Goal: Task Accomplishment & Management: Manage account settings

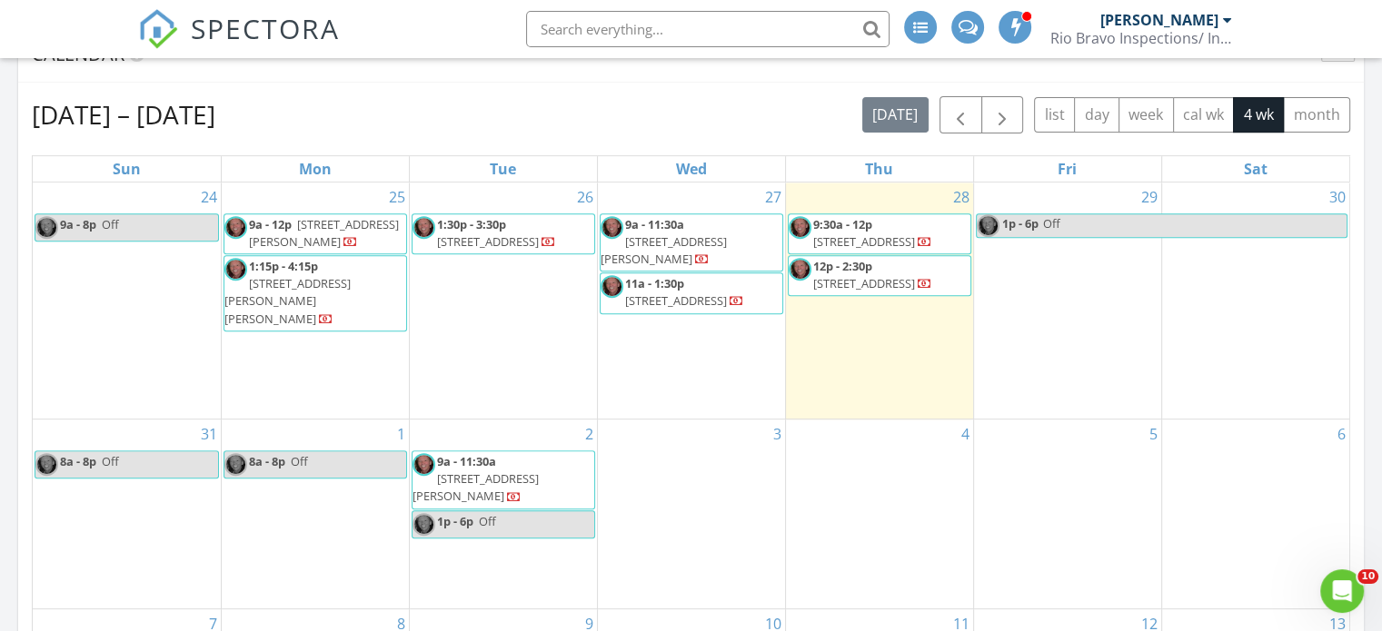
scroll to position [727, 0]
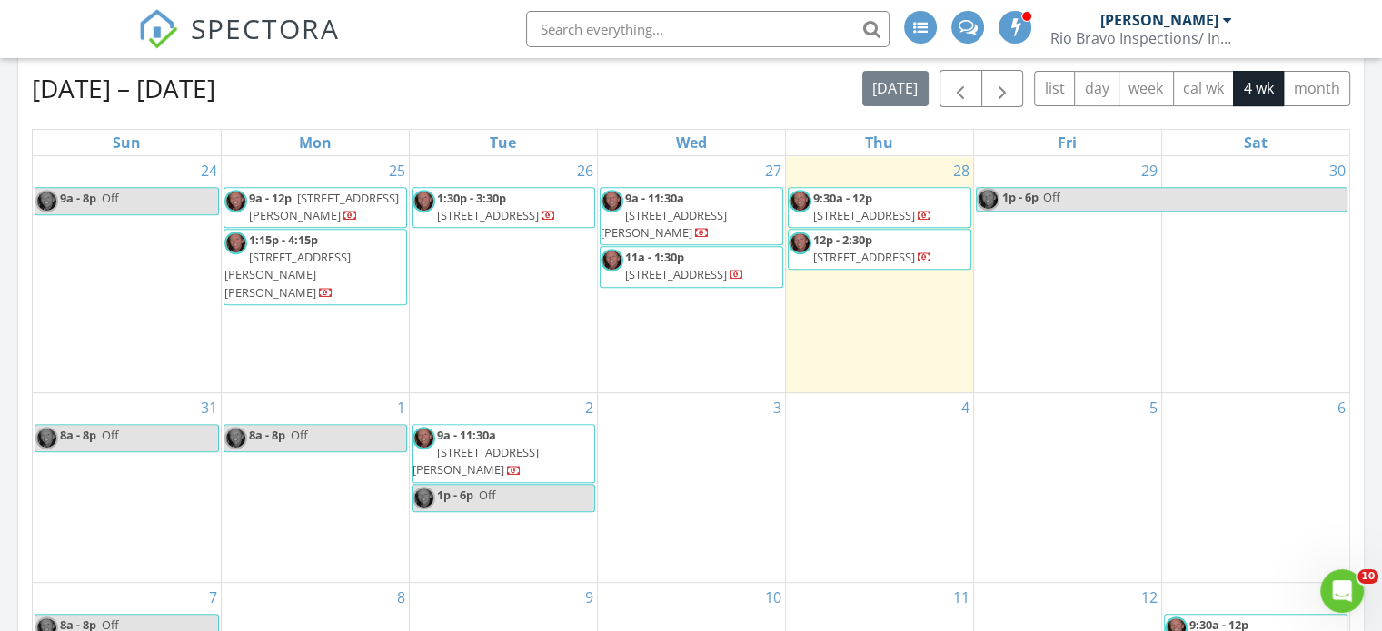
click at [680, 210] on span "2155 Gaylord Dr, Dallas 75227" at bounding box center [663, 224] width 126 height 34
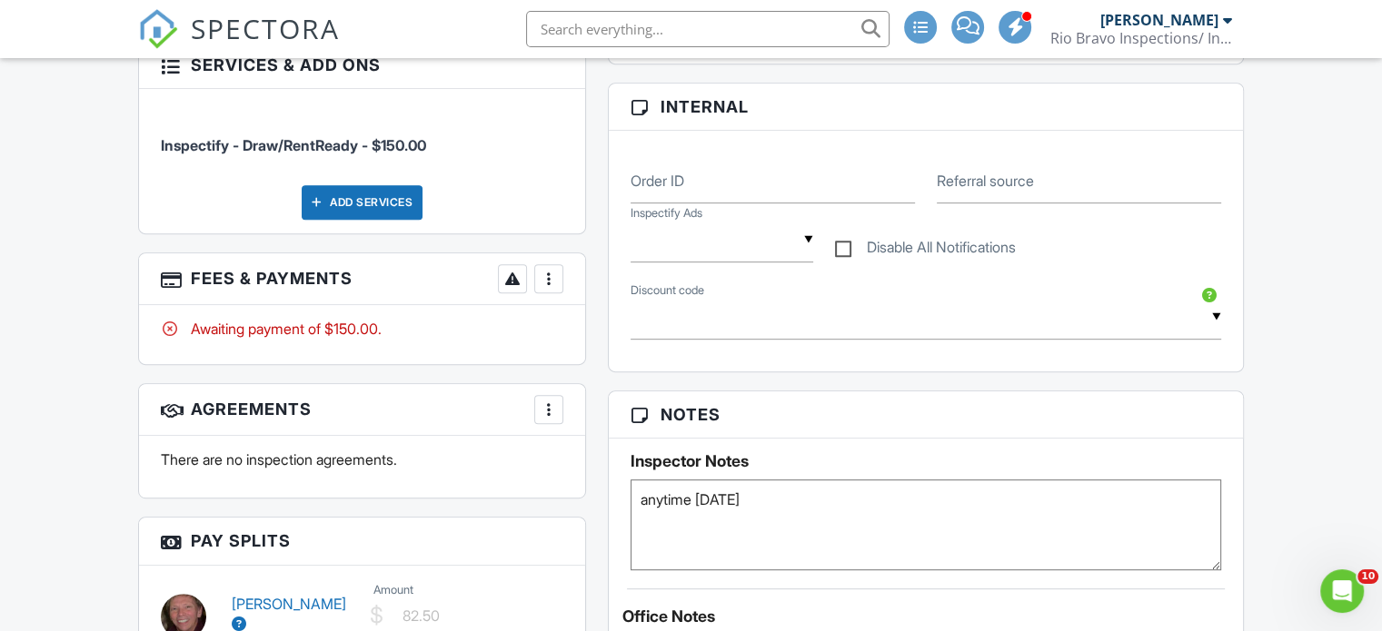
scroll to position [999, 0]
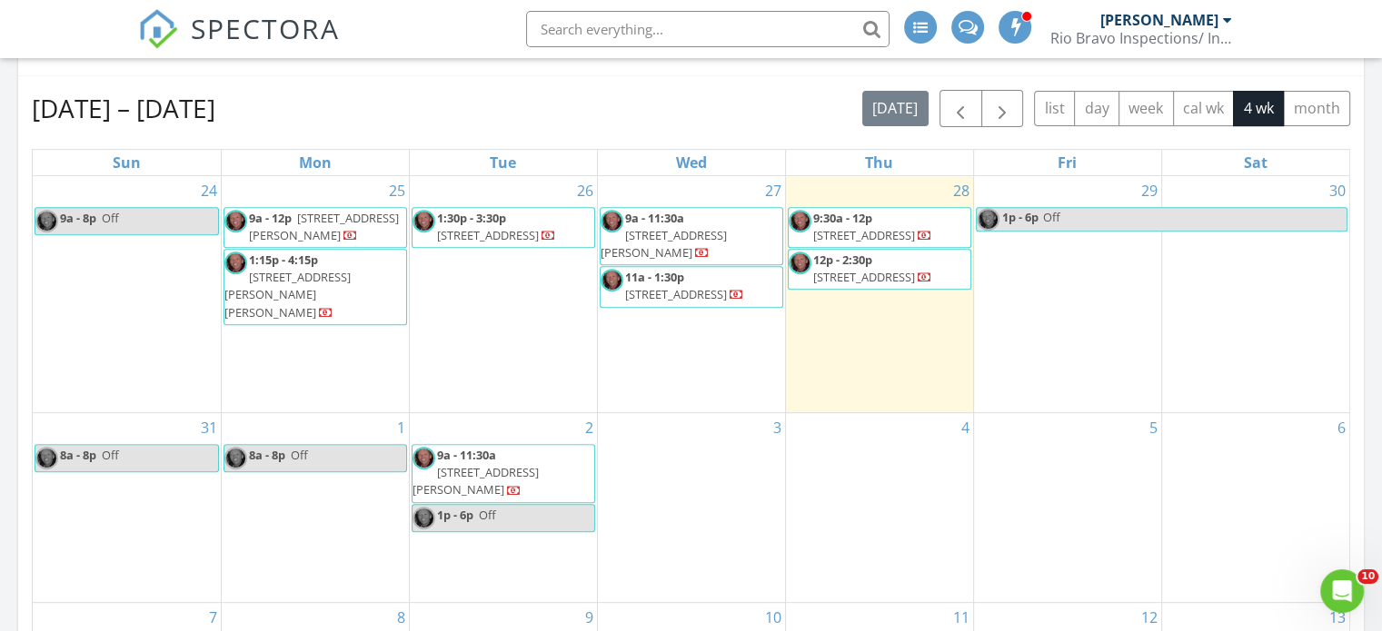
click at [690, 290] on span "11a - 1:30p 14242 Bridgeview Ln, Dallas 75253" at bounding box center [691, 286] width 182 height 35
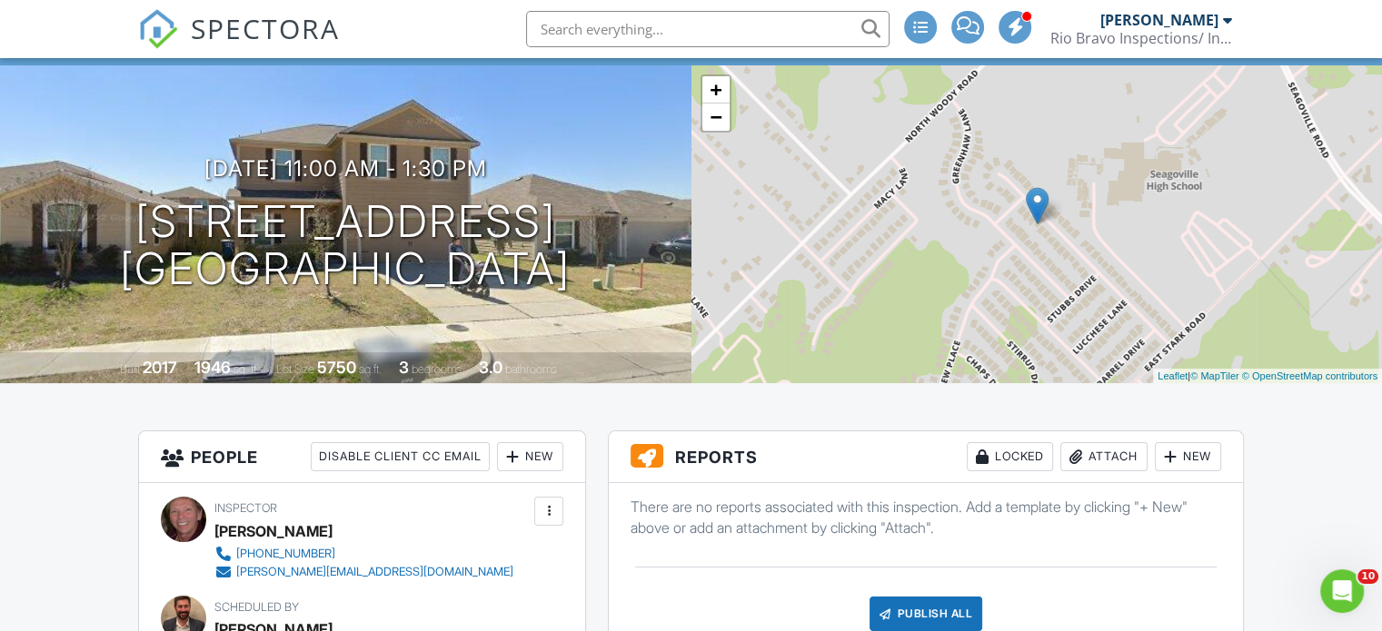
scroll to position [91, 0]
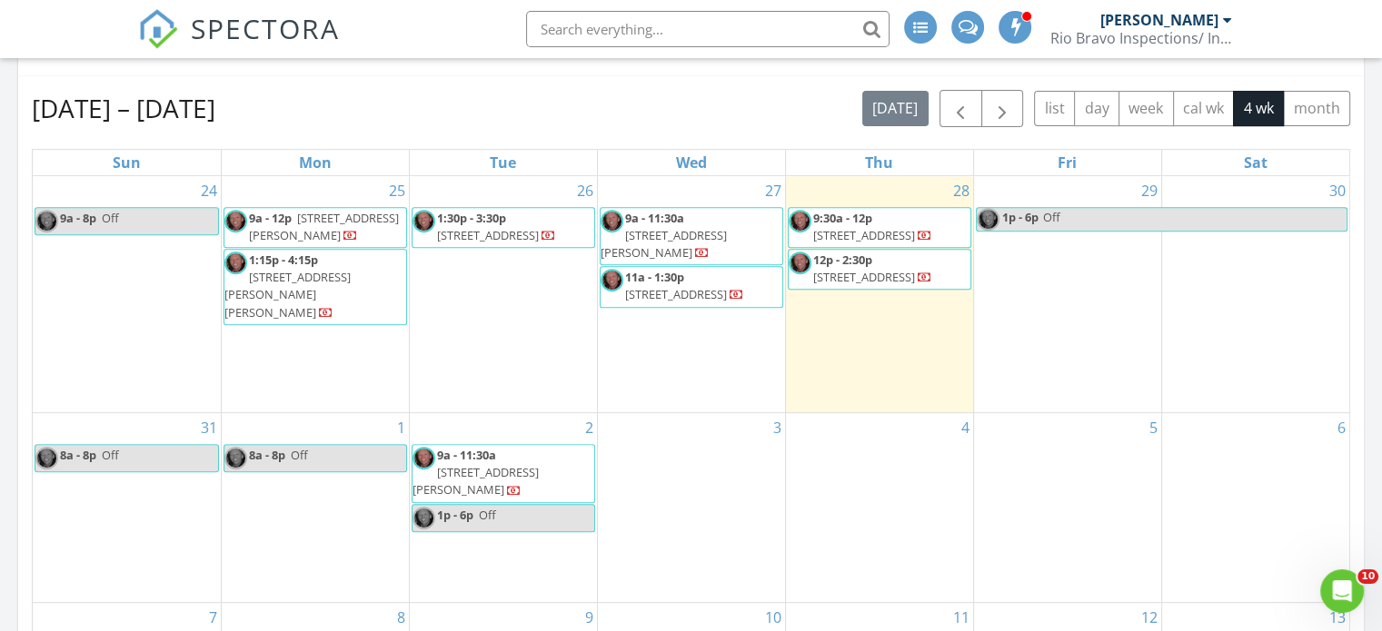
click at [843, 227] on span "3000 Burmese St, Providence Village 76227" at bounding box center [864, 235] width 102 height 16
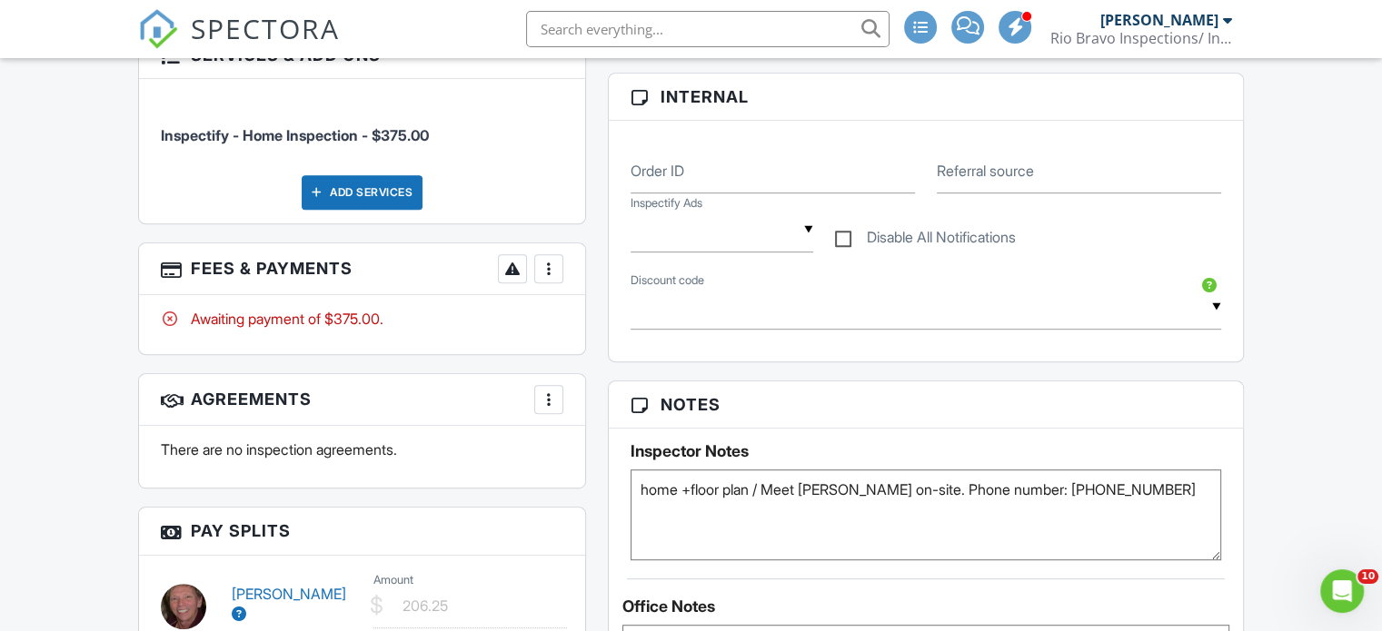
scroll to position [908, 0]
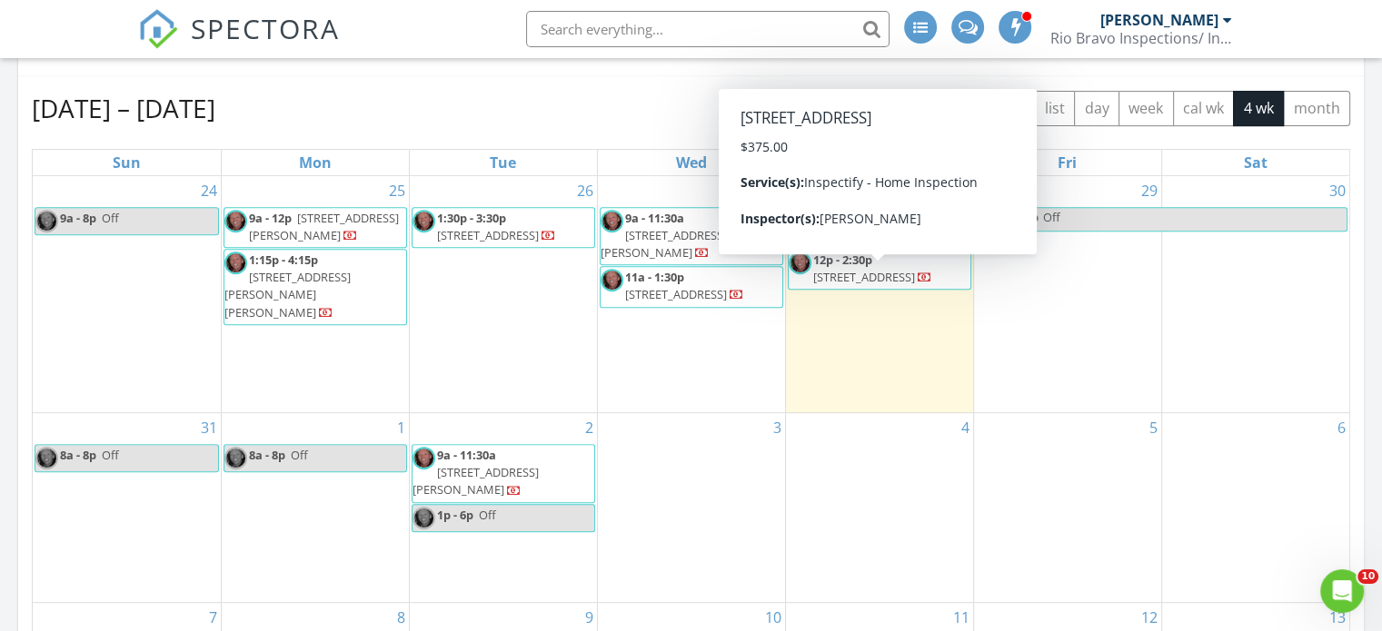
click at [843, 268] on span "12p - 2:30p" at bounding box center [842, 260] width 59 height 16
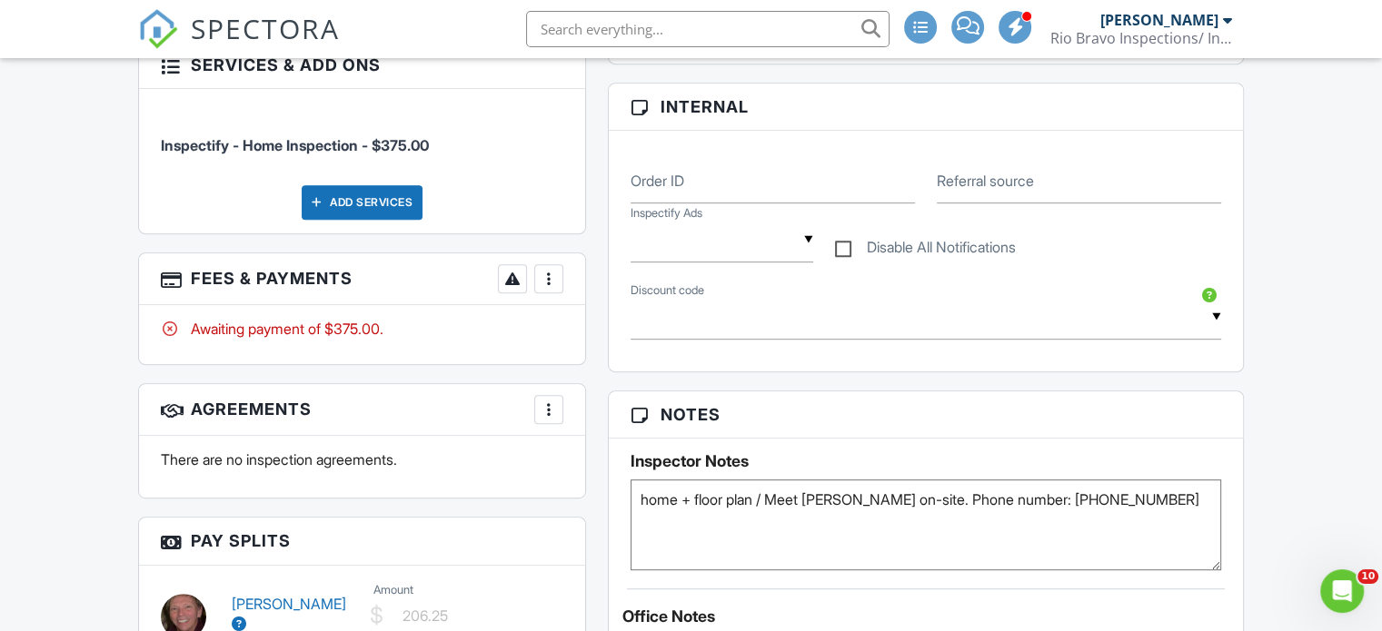
scroll to position [908, 0]
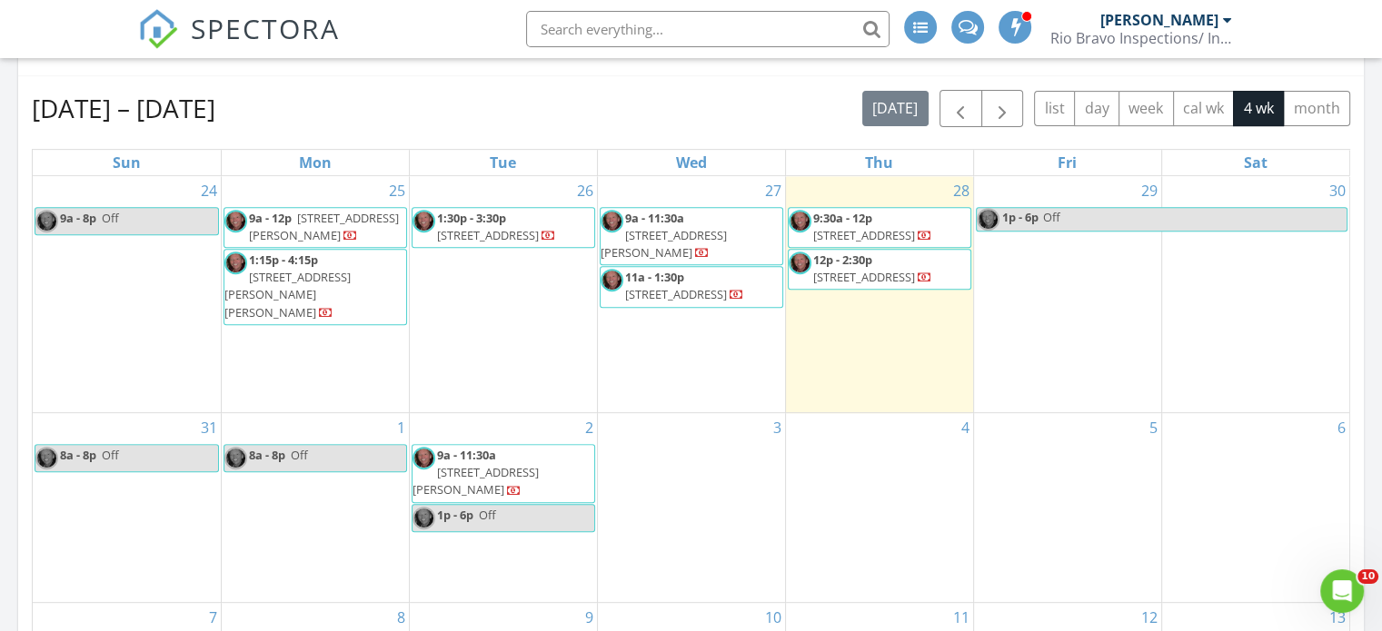
click at [1177, 14] on div "[PERSON_NAME]" at bounding box center [1159, 20] width 118 height 18
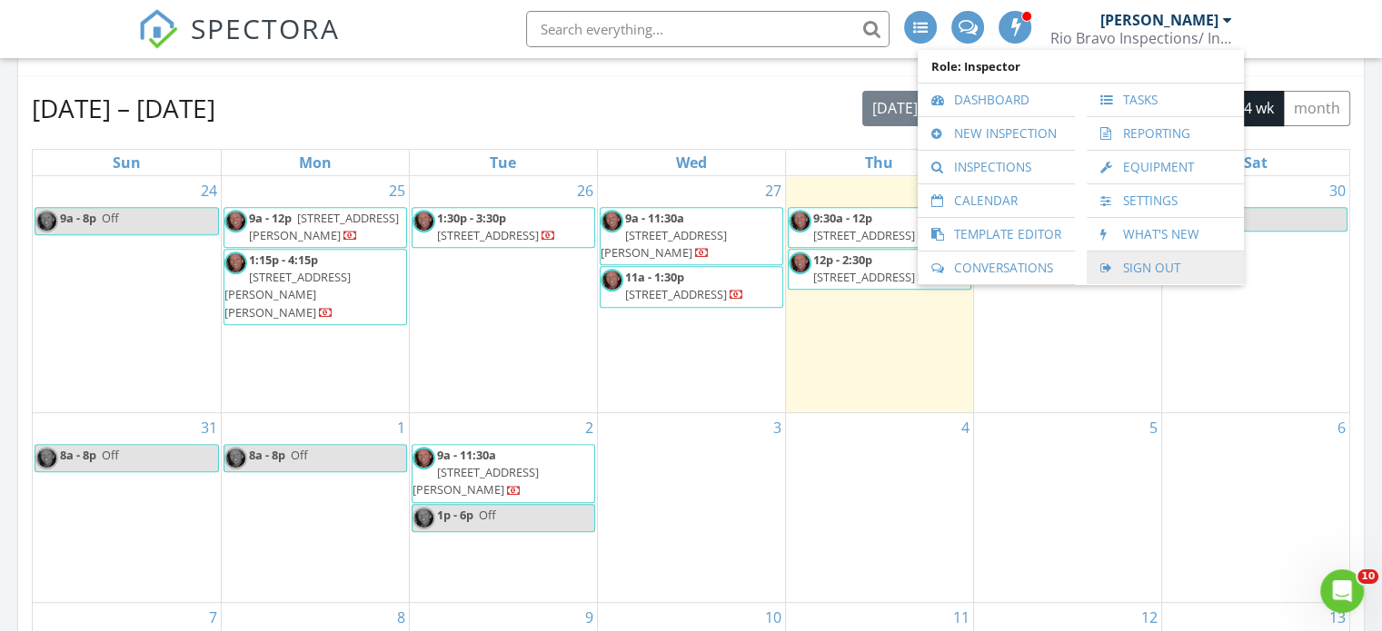
click at [1165, 268] on link "Sign Out" at bounding box center [1165, 268] width 139 height 33
